Goal: Task Accomplishment & Management: Complete application form

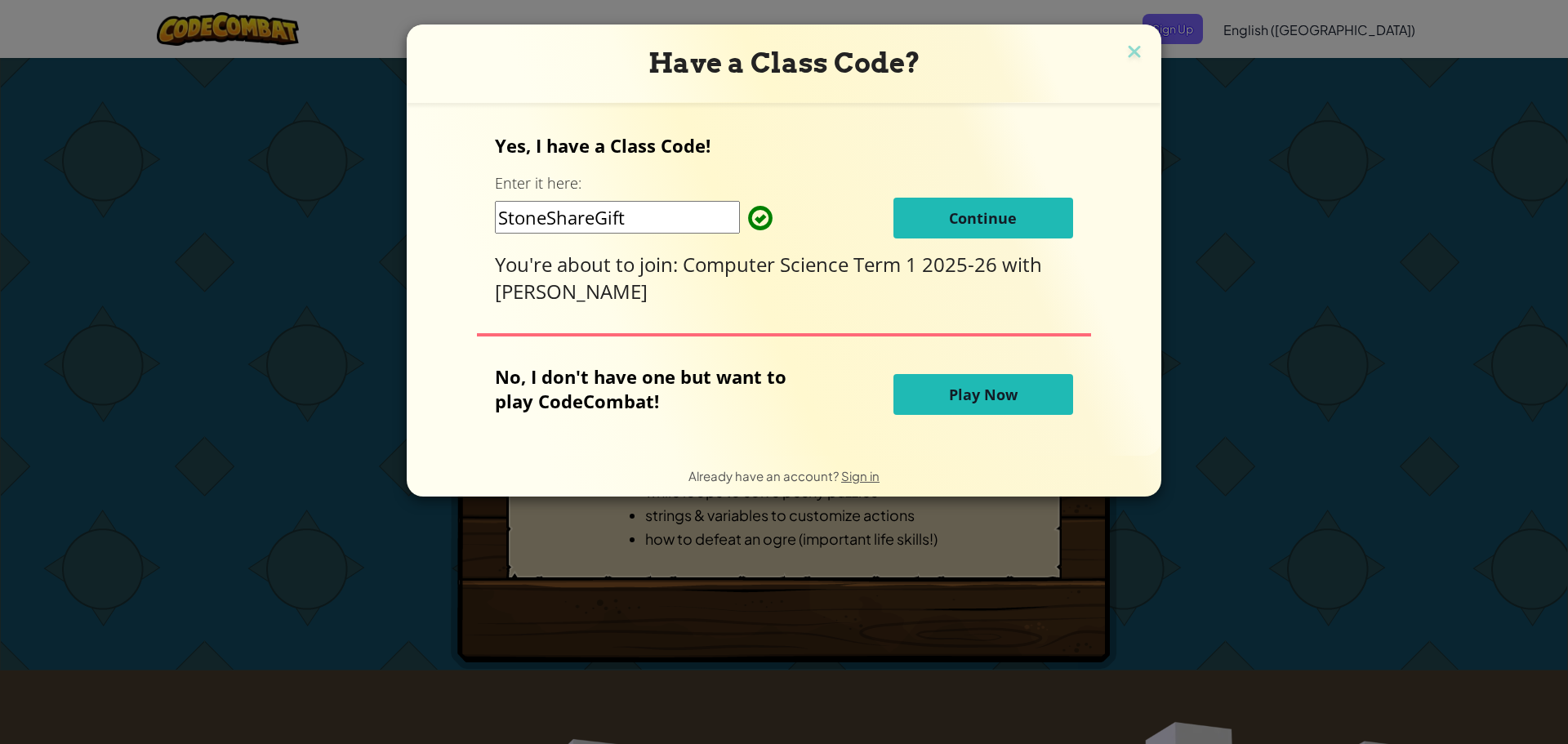
drag, startPoint x: 952, startPoint y: 206, endPoint x: 943, endPoint y: 212, distance: 10.8
click at [943, 212] on button "Continue" at bounding box center [983, 218] width 179 height 41
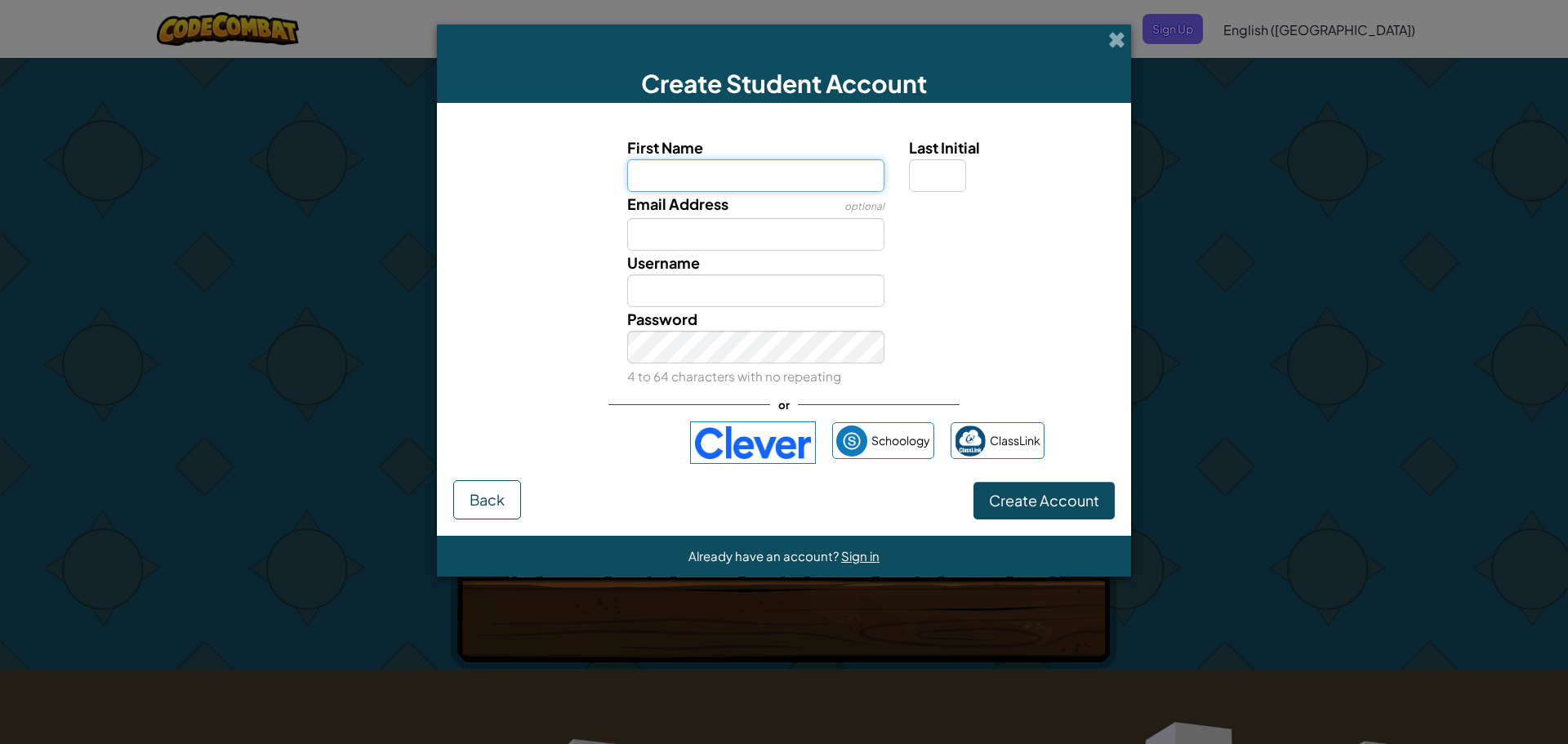
click at [803, 181] on input "First Name" at bounding box center [756, 176] width 258 height 33
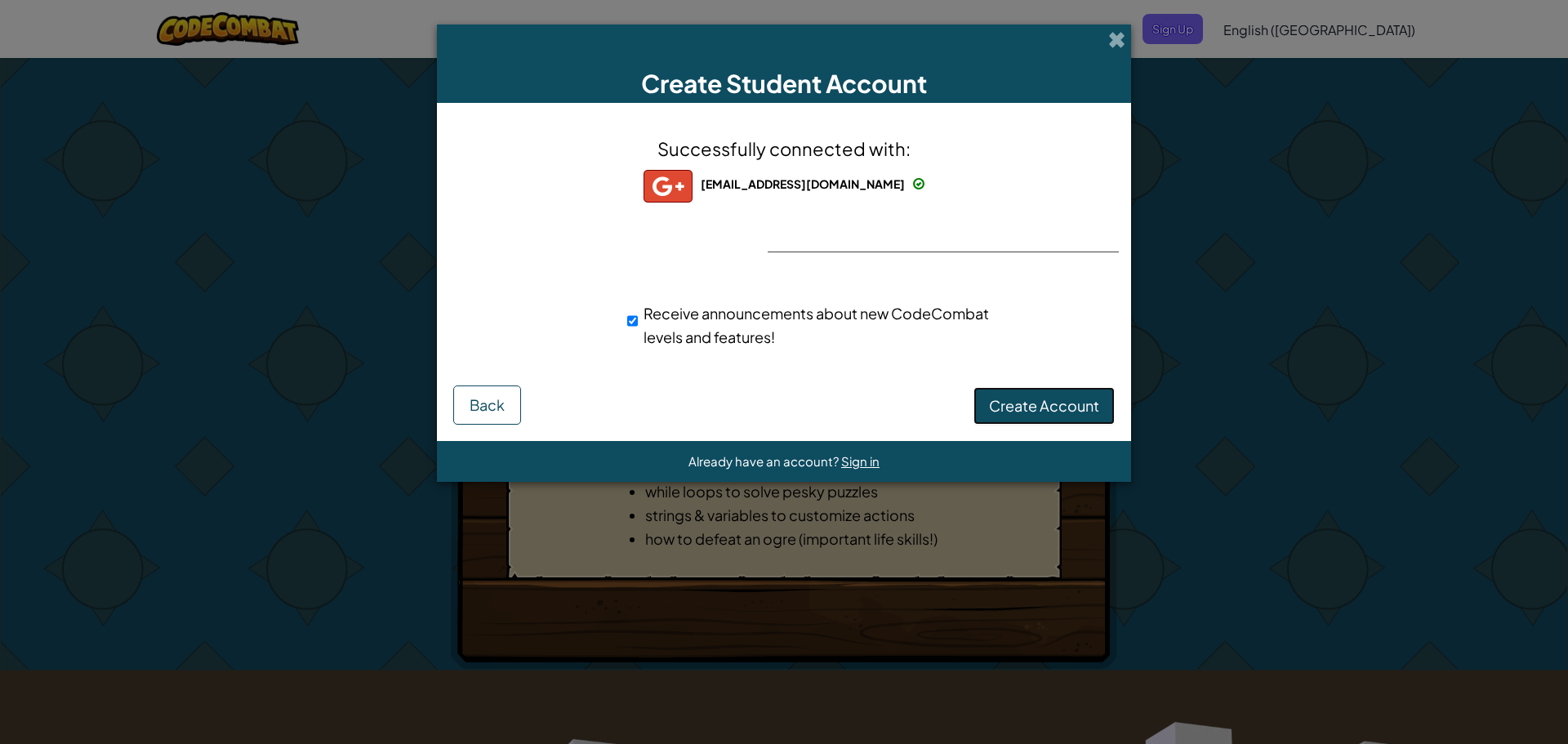
click at [1024, 409] on span "Create Account" at bounding box center [1044, 406] width 110 height 19
click at [496, 409] on span "Back" at bounding box center [487, 405] width 36 height 19
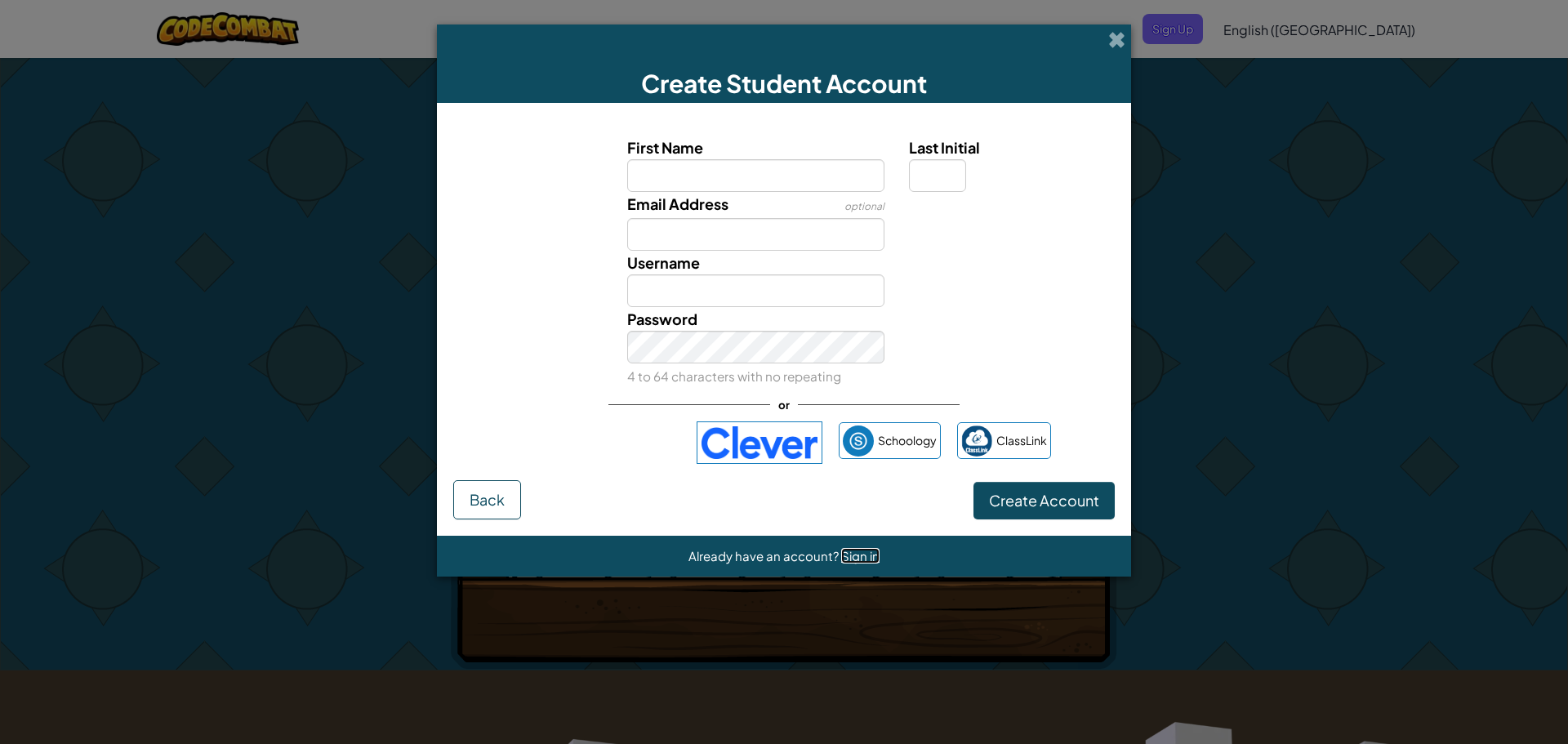
click at [858, 559] on span "Sign in" at bounding box center [860, 556] width 38 height 16
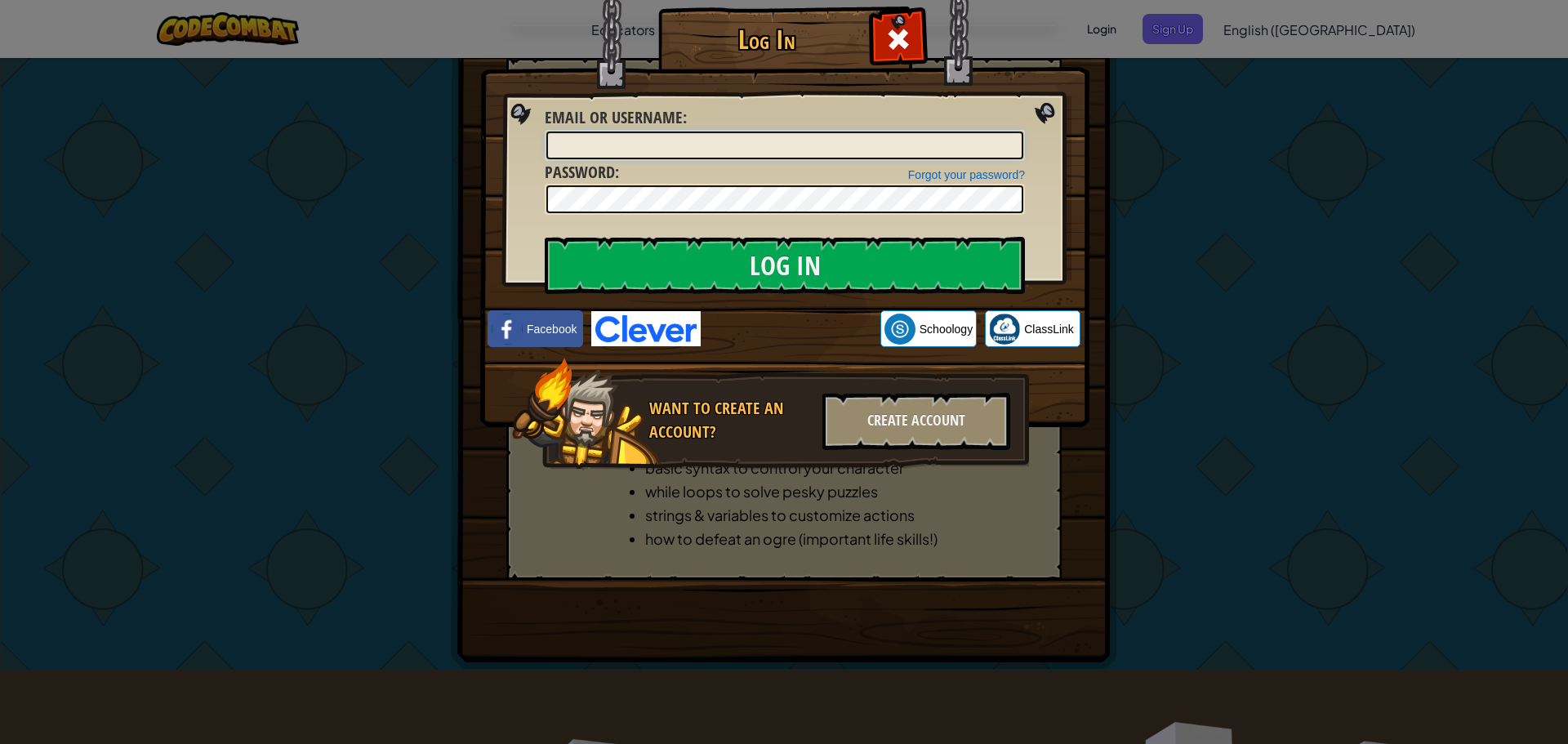
click at [736, 142] on input "Email or Username :" at bounding box center [784, 146] width 477 height 28
type input "NikkiH00224"
click at [544, 237] on input "Log In" at bounding box center [784, 265] width 480 height 57
